Goal: Task Accomplishment & Management: Use online tool/utility

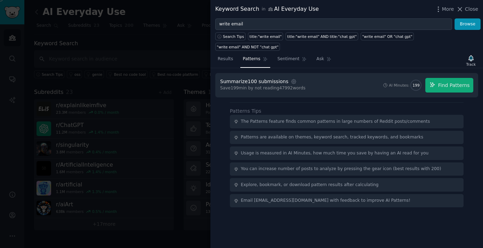
click at [173, 50] on div at bounding box center [241, 124] width 483 height 248
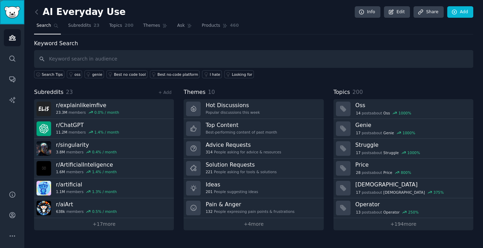
click at [15, 13] on img "Sidebar" at bounding box center [12, 12] width 16 height 12
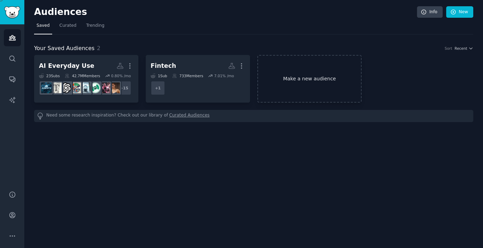
click at [298, 80] on link "Make a new audience" at bounding box center [309, 79] width 104 height 48
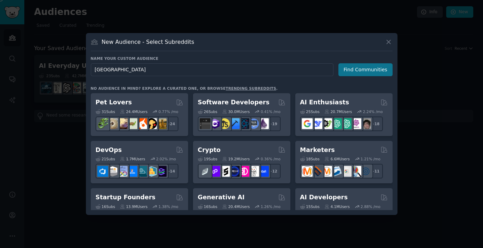
type input "[GEOGRAPHIC_DATA]"
click at [346, 71] on button "Find Communities" at bounding box center [365, 69] width 54 height 13
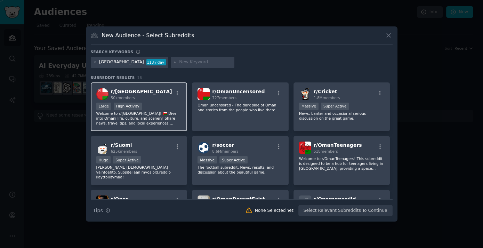
click at [151, 117] on p "Welcome to r/[GEOGRAPHIC_DATA]! 🇴🇲 Dive into Omani life, culture, and scenery. …" at bounding box center [138, 118] width 85 height 15
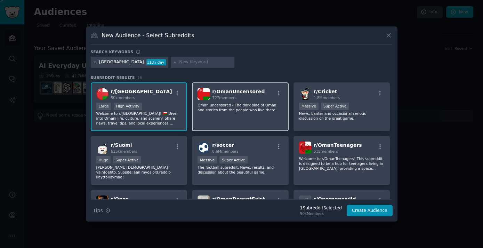
click at [219, 106] on p "Oman uncensored - The dark side of Oman and stories from the people who live th…" at bounding box center [239, 108] width 85 height 10
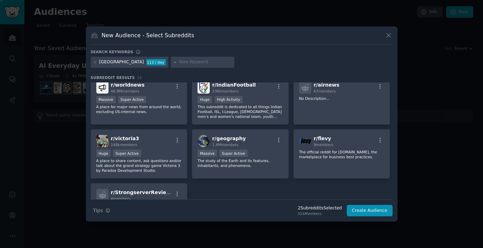
scroll to position [187, 0]
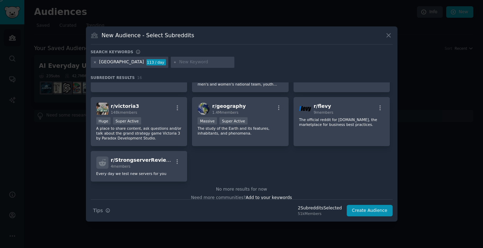
click at [95, 62] on icon at bounding box center [95, 62] width 2 height 2
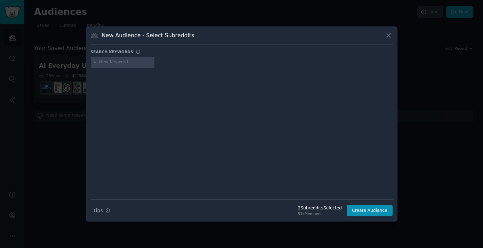
click at [134, 62] on input "text" at bounding box center [125, 62] width 53 height 6
type input "muscat"
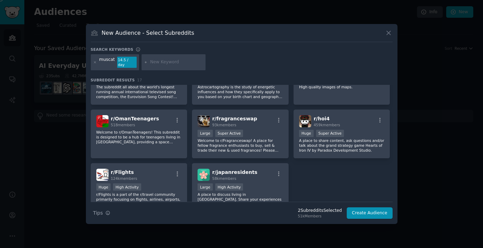
scroll to position [218, 0]
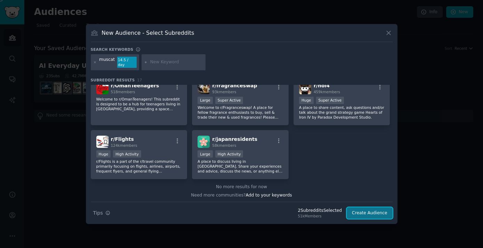
click at [369, 212] on button "Create Audience" at bounding box center [369, 213] width 46 height 12
